Goal: Task Accomplishment & Management: Use online tool/utility

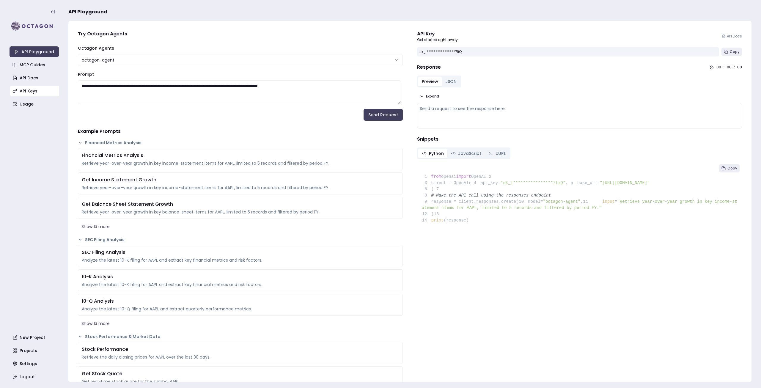
click at [33, 91] on link "API Keys" at bounding box center [34, 91] width 49 height 11
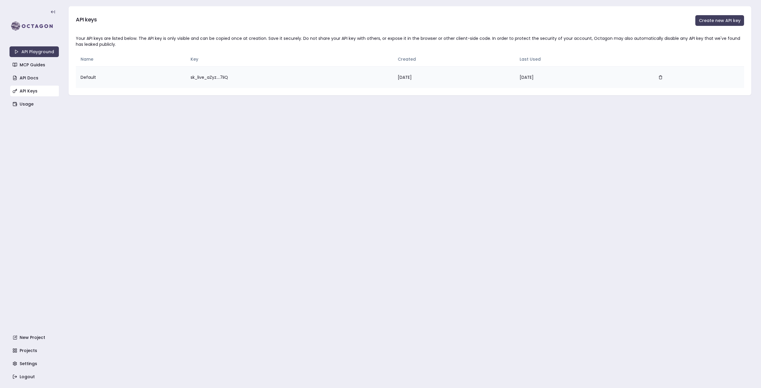
click at [408, 75] on td "[DATE]" at bounding box center [454, 77] width 122 height 22
click at [732, 20] on button "Create new API key" at bounding box center [719, 20] width 49 height 11
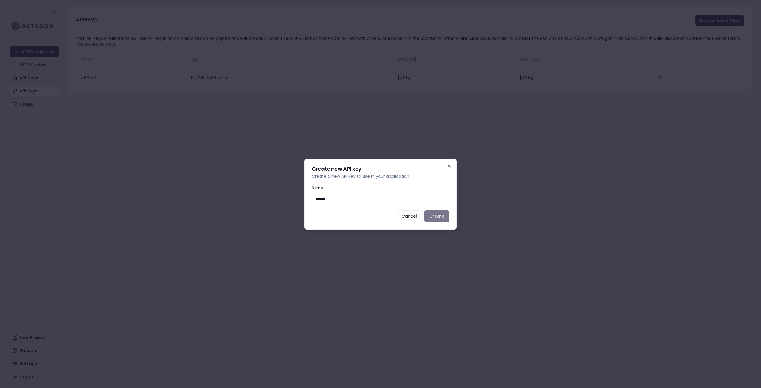
type input "******"
click at [438, 212] on button "Create" at bounding box center [436, 216] width 25 height 12
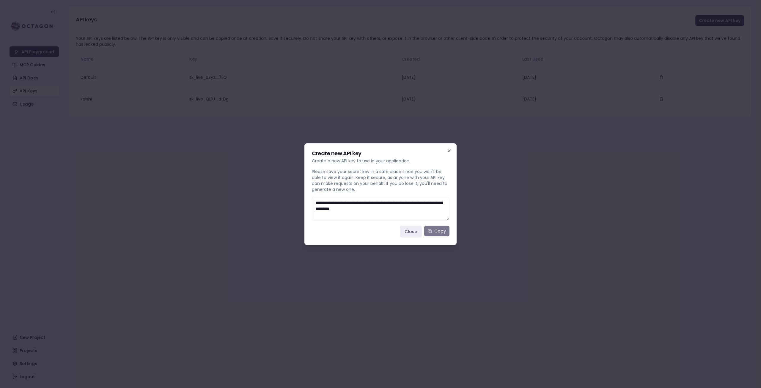
click at [441, 230] on button "Copy" at bounding box center [436, 231] width 25 height 11
click at [417, 226] on button "Close" at bounding box center [411, 232] width 22 height 12
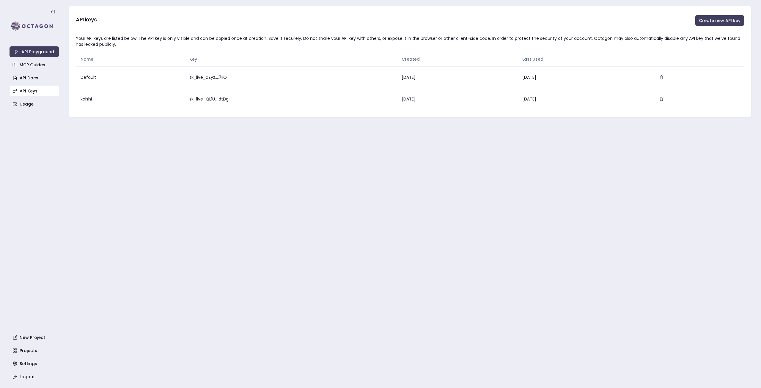
drag, startPoint x: 62, startPoint y: 5, endPoint x: 262, endPoint y: 187, distance: 270.4
click at [262, 187] on main "API keys Create new API key Your API keys are listed below. The API key is only…" at bounding box center [409, 194] width 683 height 388
